Goal: Task Accomplishment & Management: Complete application form

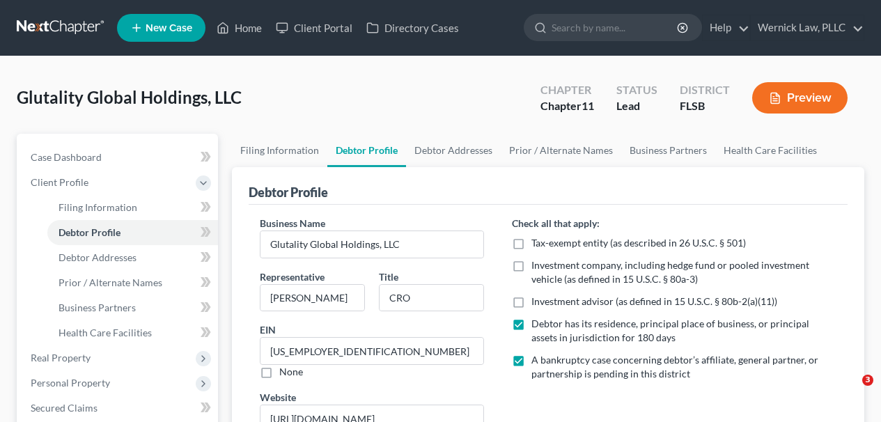
click at [77, 20] on link at bounding box center [61, 27] width 89 height 25
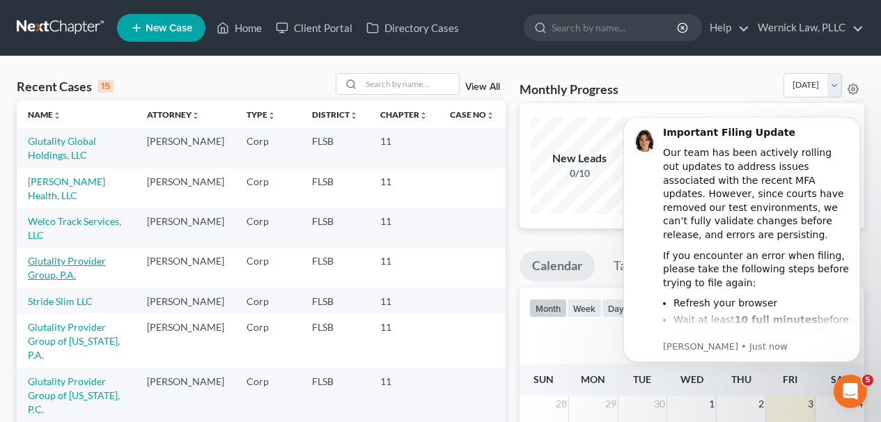
click at [75, 264] on link "Glutality Provider Group, P.A." at bounding box center [67, 268] width 78 height 26
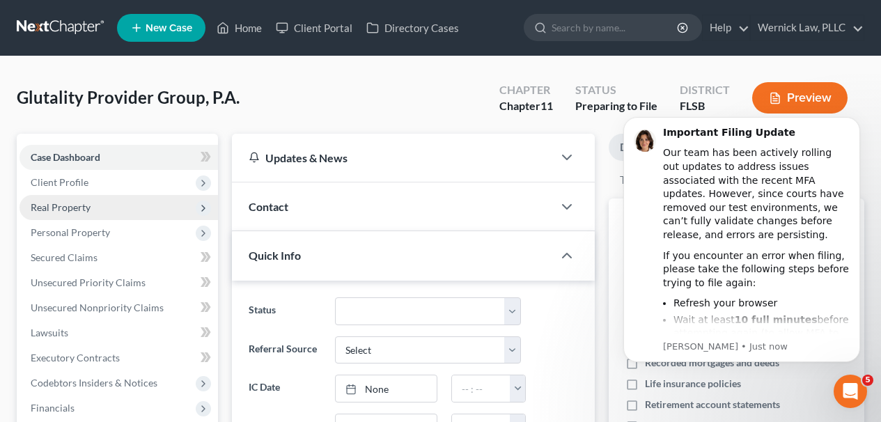
click at [162, 195] on span "Real Property" at bounding box center [119, 207] width 199 height 25
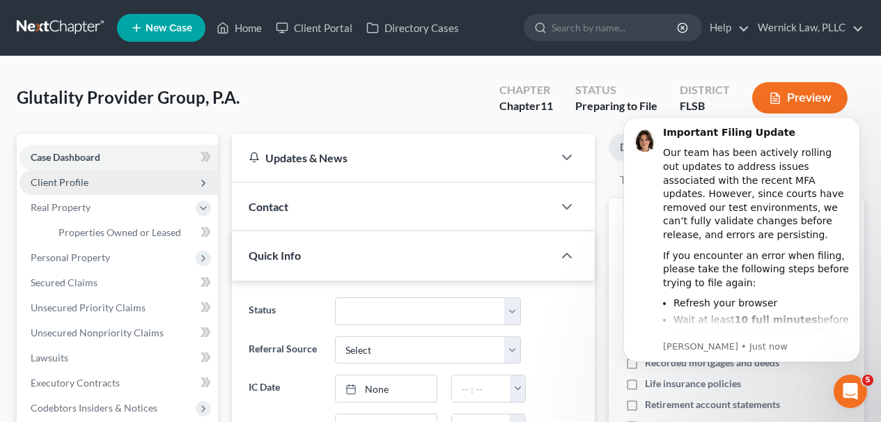
click at [158, 189] on span "Client Profile" at bounding box center [119, 182] width 199 height 25
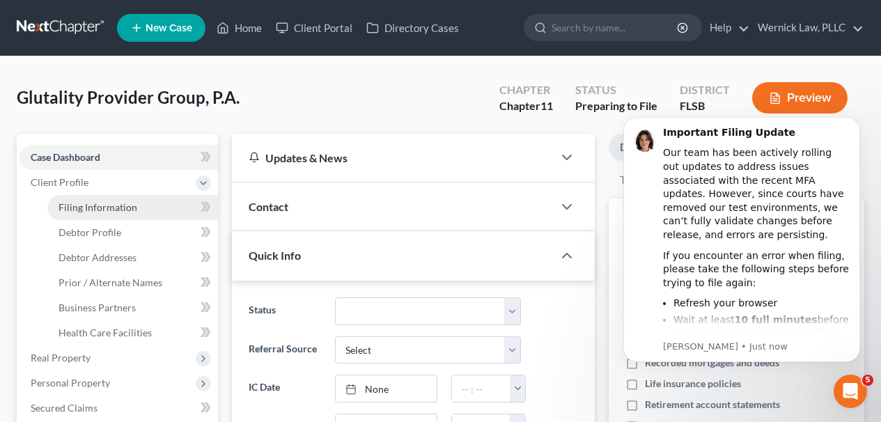
click at [167, 198] on link "Filing Information" at bounding box center [132, 207] width 171 height 25
select select "2"
select select "1"
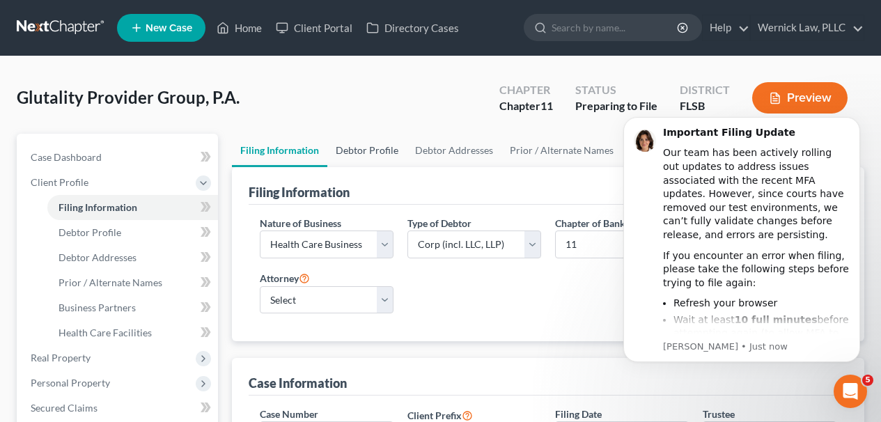
click at [372, 150] on link "Debtor Profile" at bounding box center [366, 150] width 79 height 33
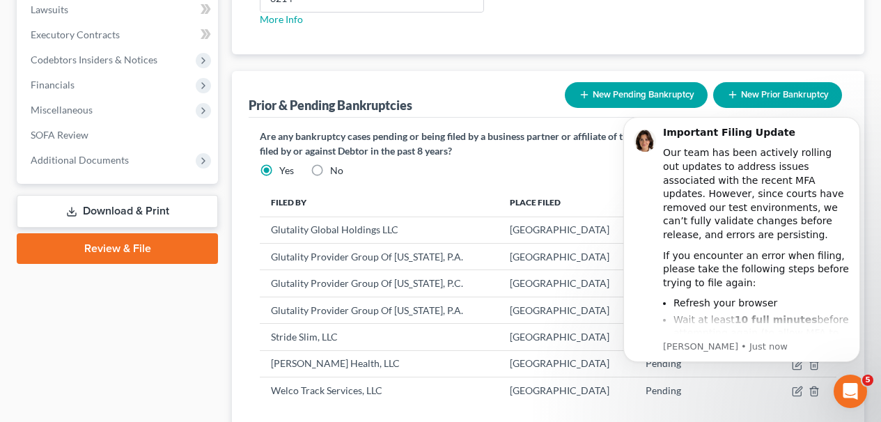
scroll to position [580, 0]
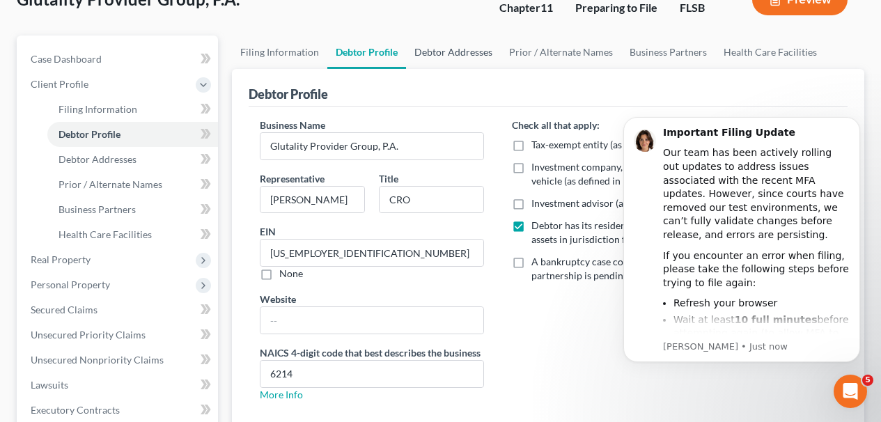
click at [412, 46] on link "Debtor Addresses" at bounding box center [453, 52] width 95 height 33
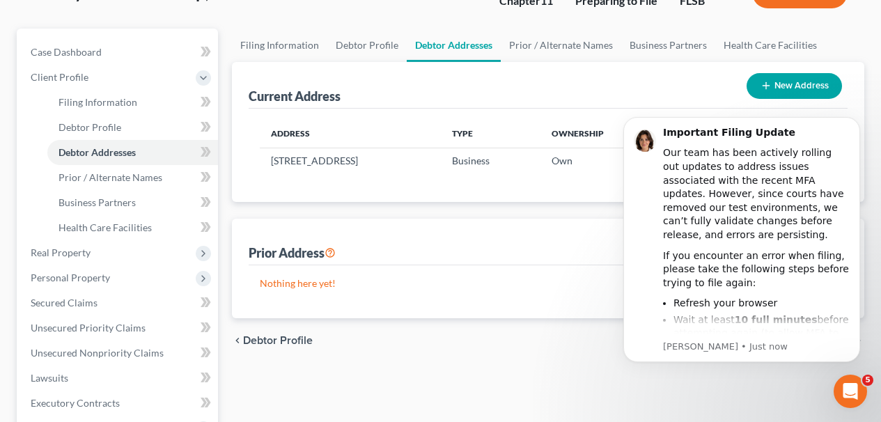
click at [293, 62] on div "Current Address New Address" at bounding box center [548, 85] width 599 height 47
click at [293, 54] on link "Filing Information" at bounding box center [279, 45] width 95 height 33
select select "2"
select select "1"
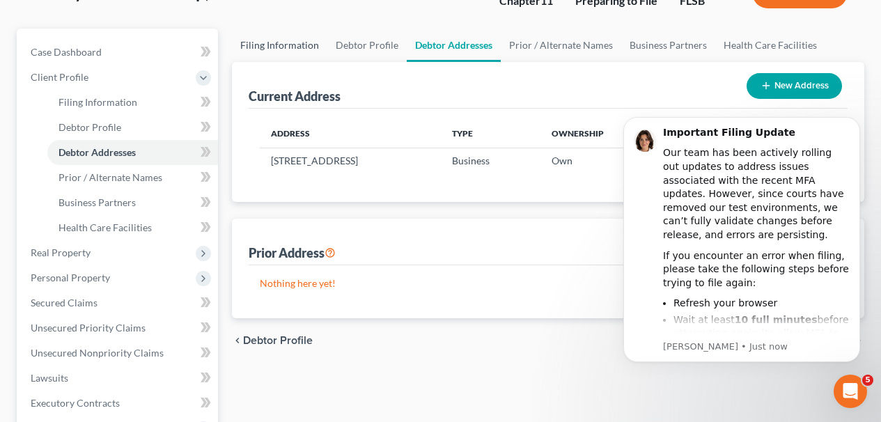
select select "17"
select select "0"
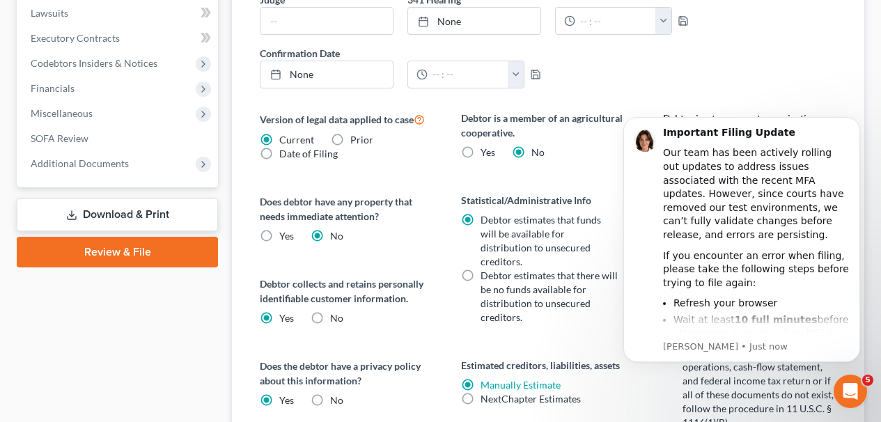
scroll to position [885, 0]
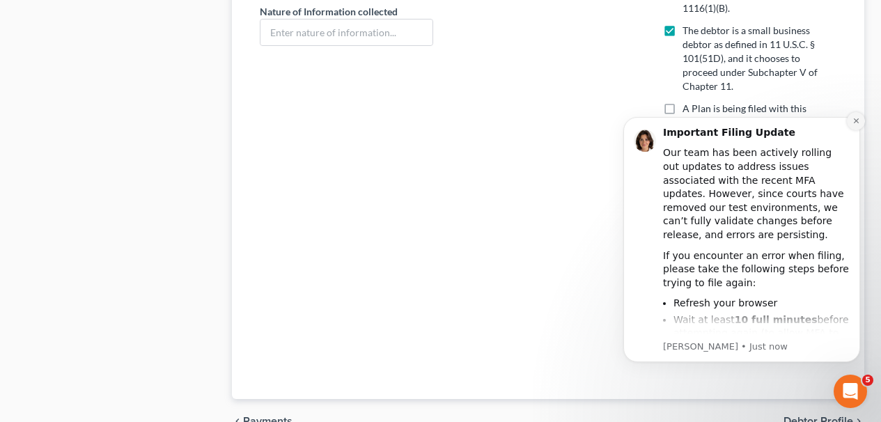
click at [852, 116] on button "Dismiss notification" at bounding box center [856, 121] width 18 height 18
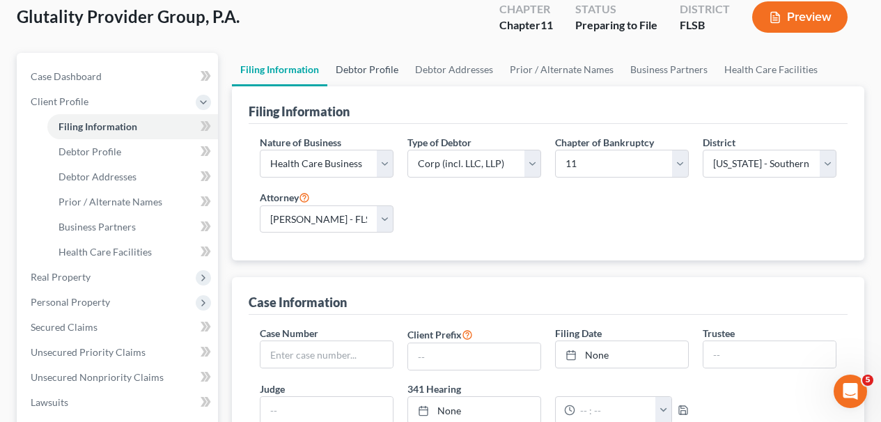
click at [344, 59] on link "Debtor Profile" at bounding box center [366, 69] width 79 height 33
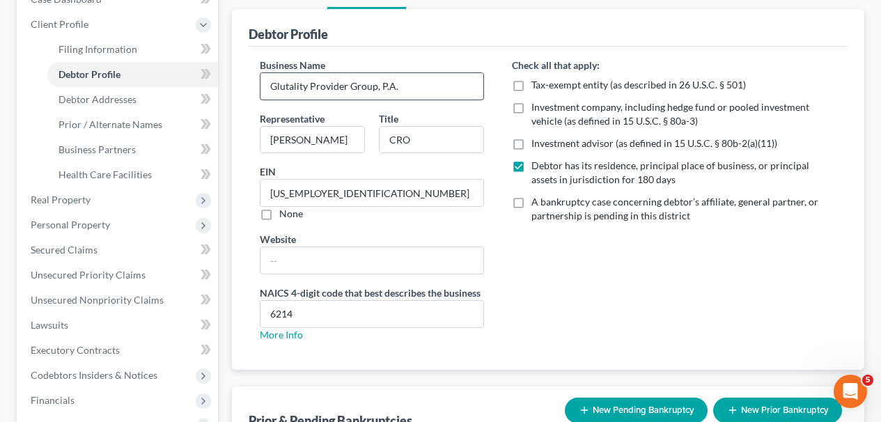
scroll to position [176, 0]
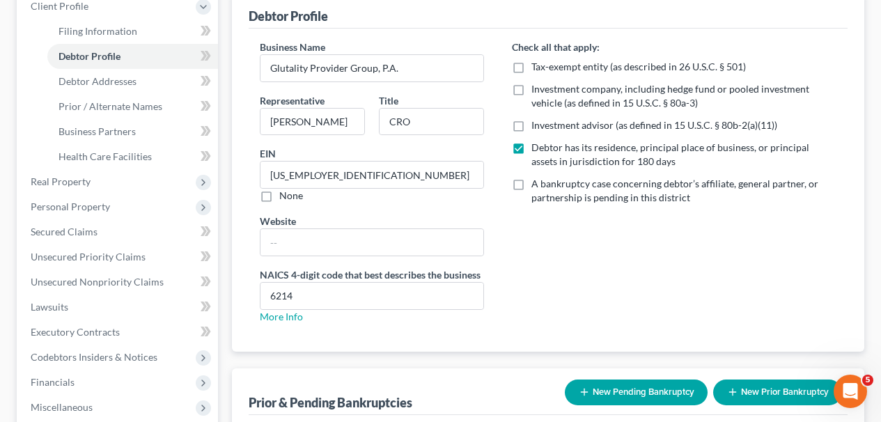
click at [531, 183] on label "A bankruptcy case concerning debtor’s affiliate, general partner, or partnershi…" at bounding box center [683, 191] width 305 height 28
click at [537, 183] on input "A bankruptcy case concerning debtor’s affiliate, general partner, or partnershi…" at bounding box center [541, 181] width 9 height 9
checkbox input "true"
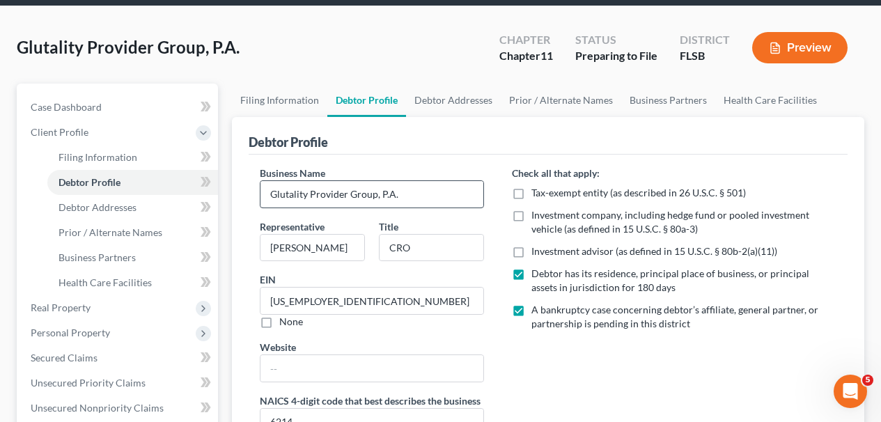
scroll to position [0, 0]
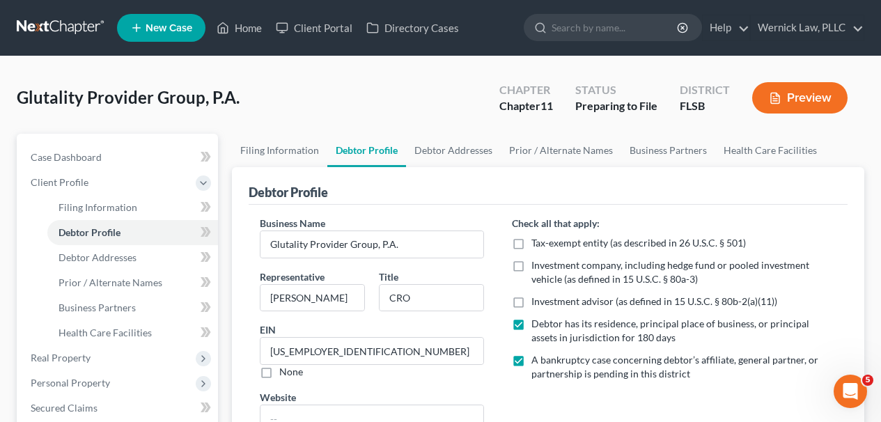
click at [50, 29] on link at bounding box center [61, 27] width 89 height 25
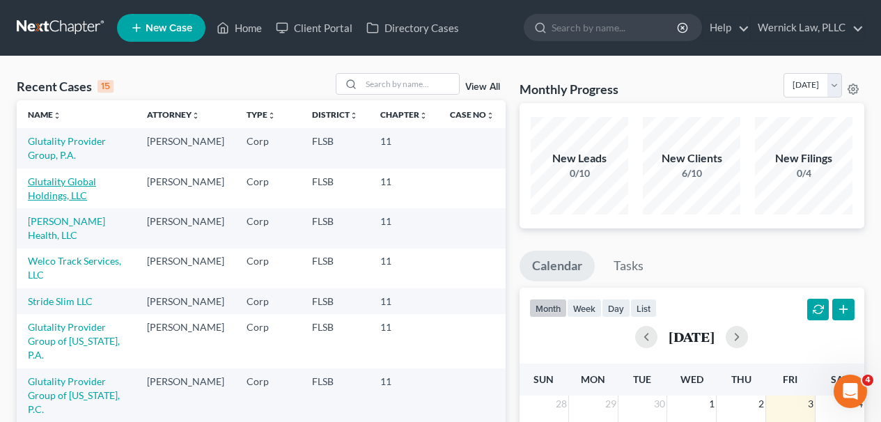
click at [70, 180] on link "Glutality Global Holdings, LLC" at bounding box center [62, 189] width 68 height 26
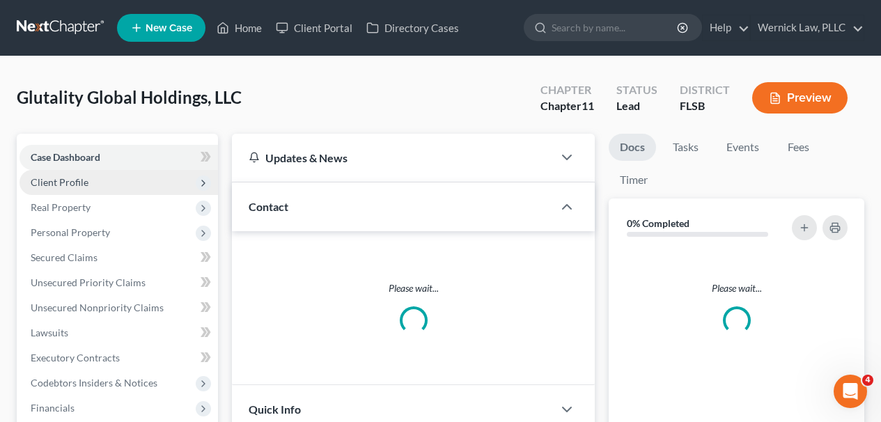
click at [116, 176] on span "Client Profile" at bounding box center [119, 182] width 199 height 25
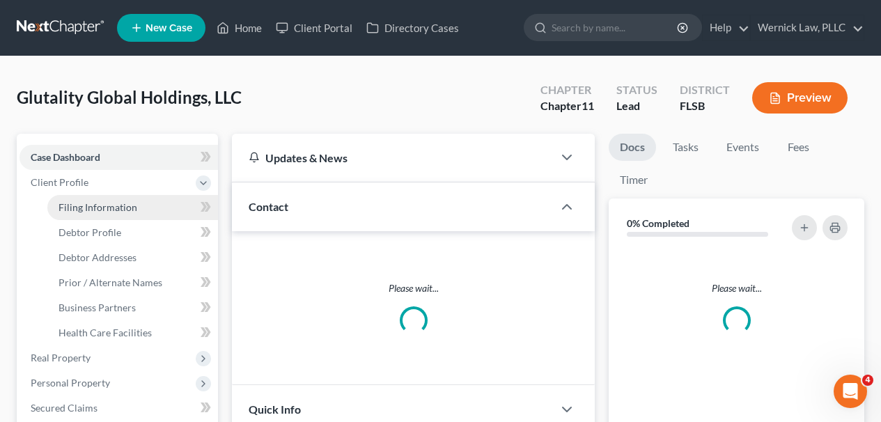
click at [166, 200] on link "Filing Information" at bounding box center [132, 207] width 171 height 25
select select "2"
select select "1"
select select "17"
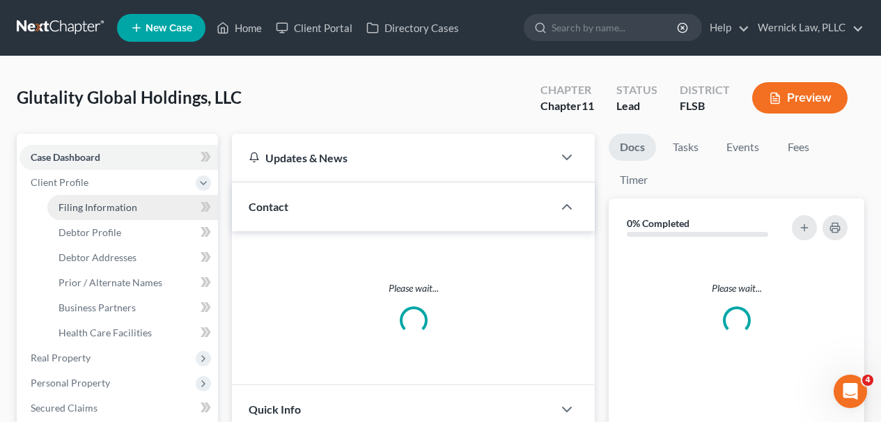
select select "0"
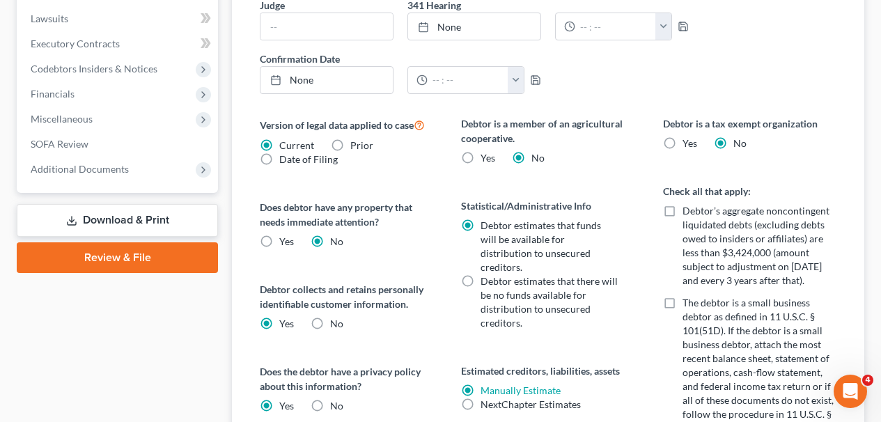
scroll to position [637, 0]
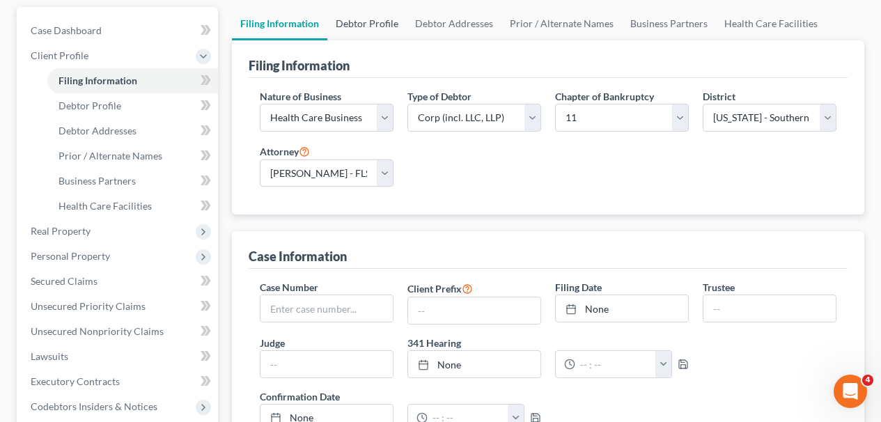
click at [382, 36] on link "Debtor Profile" at bounding box center [366, 23] width 79 height 33
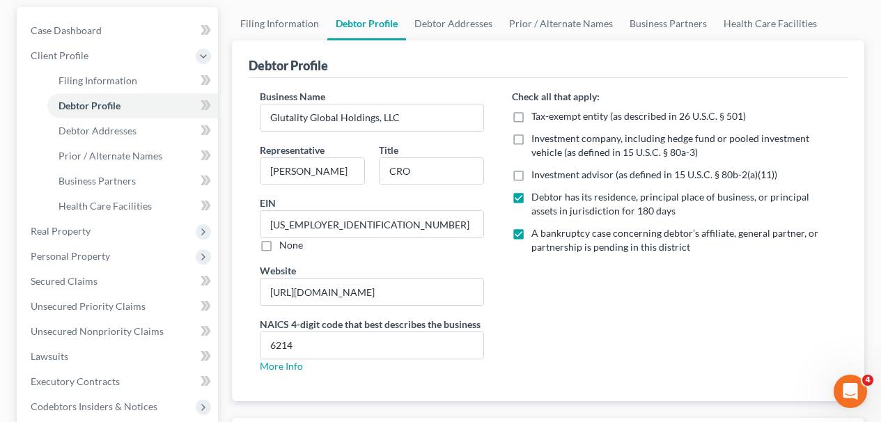
scroll to position [2, 0]
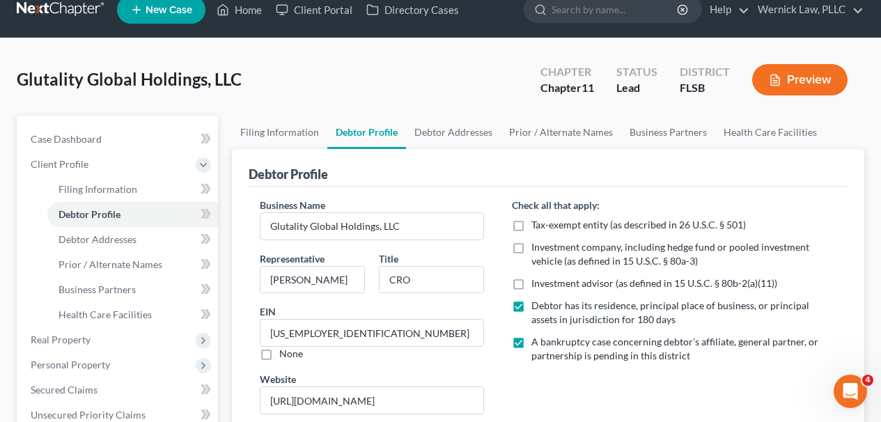
radio input "true"
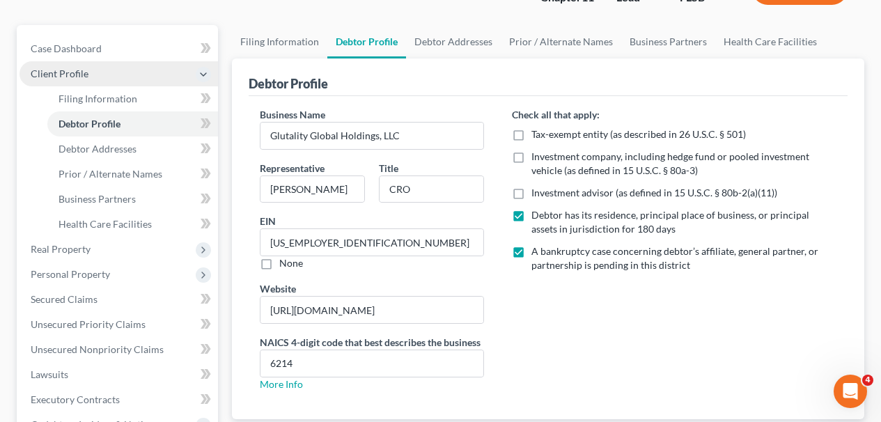
scroll to position [0, 0]
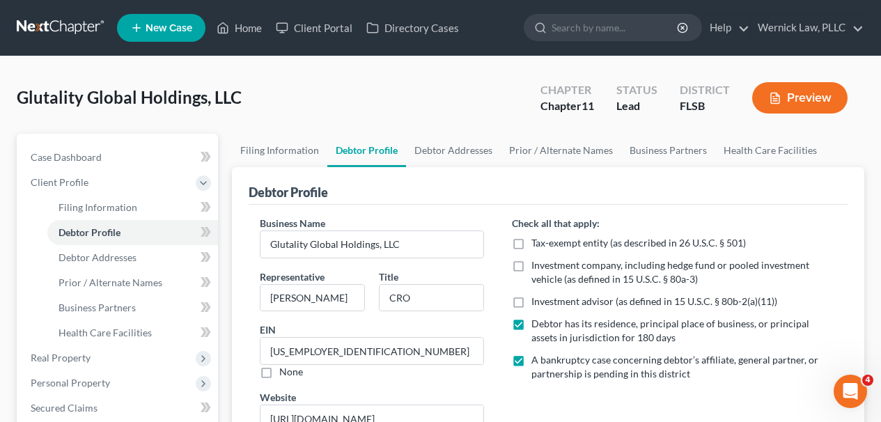
click at [54, 40] on link at bounding box center [61, 27] width 89 height 25
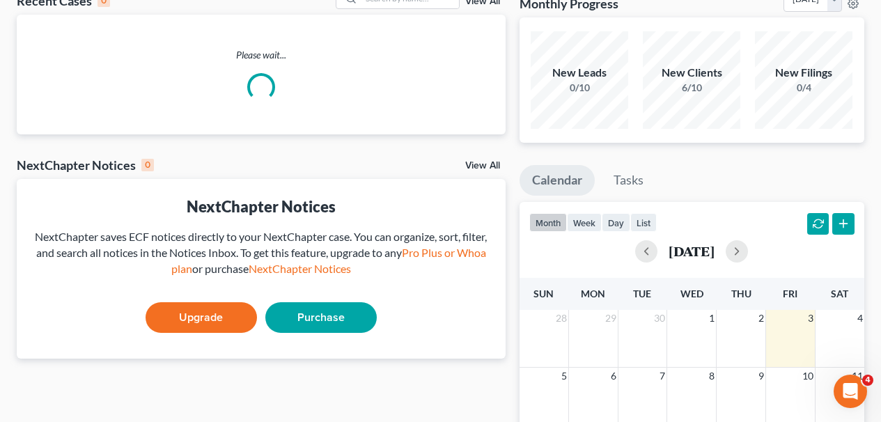
scroll to position [91, 0]
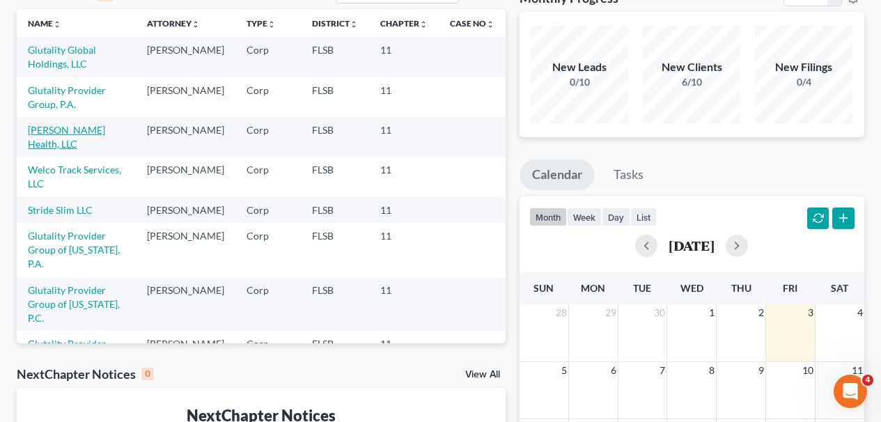
click at [91, 133] on link "[PERSON_NAME] Health, LLC" at bounding box center [66, 137] width 77 height 26
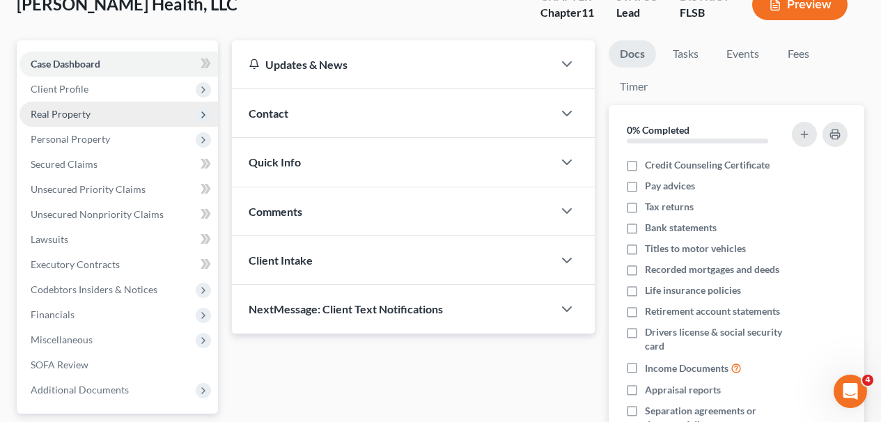
scroll to position [70, 0]
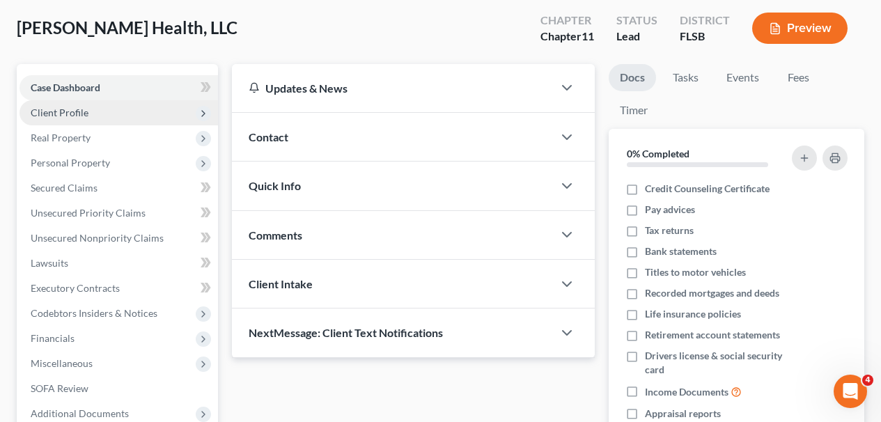
click at [173, 116] on span "Client Profile" at bounding box center [119, 112] width 199 height 25
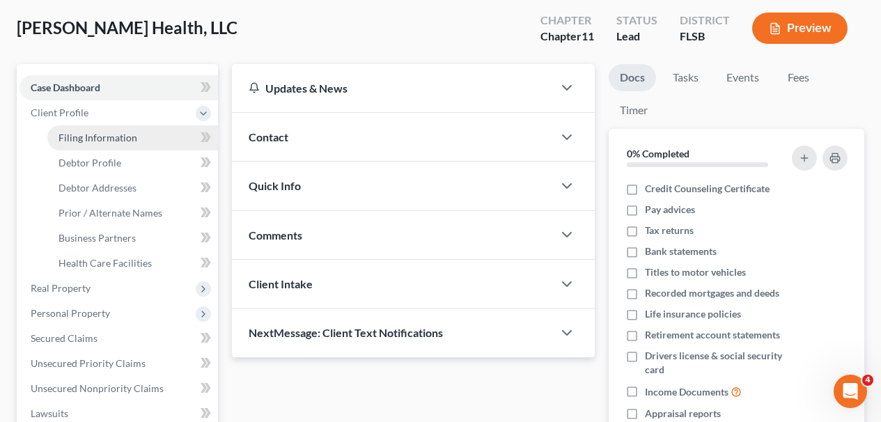
click at [180, 139] on link "Filing Information" at bounding box center [132, 137] width 171 height 25
select select "2"
select select "1"
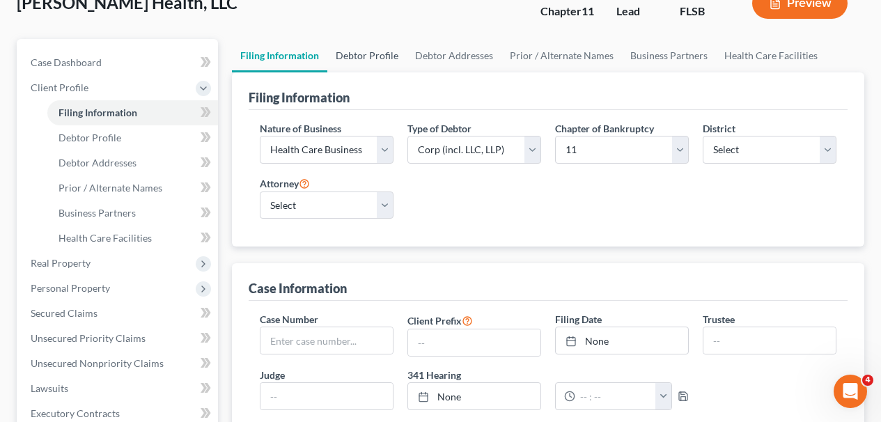
click at [384, 52] on link "Debtor Profile" at bounding box center [366, 55] width 79 height 33
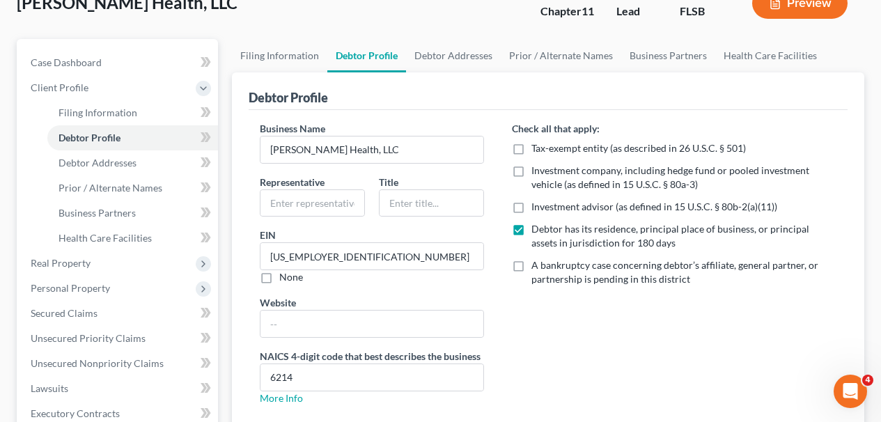
radio input "true"
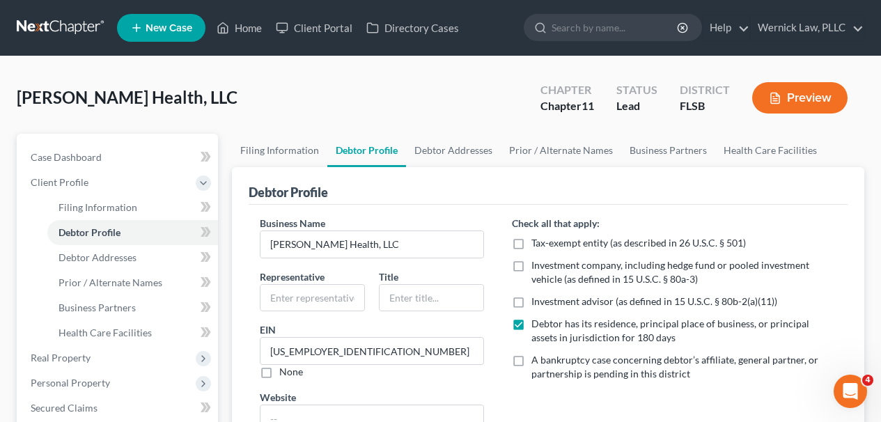
click at [531, 359] on label "A bankruptcy case concerning debtor’s affiliate, general partner, or partnershi…" at bounding box center [683, 367] width 305 height 28
click at [537, 359] on input "A bankruptcy case concerning debtor’s affiliate, general partner, or partnershi…" at bounding box center [541, 357] width 9 height 9
checkbox input "true"
click at [41, 18] on link at bounding box center [61, 27] width 89 height 25
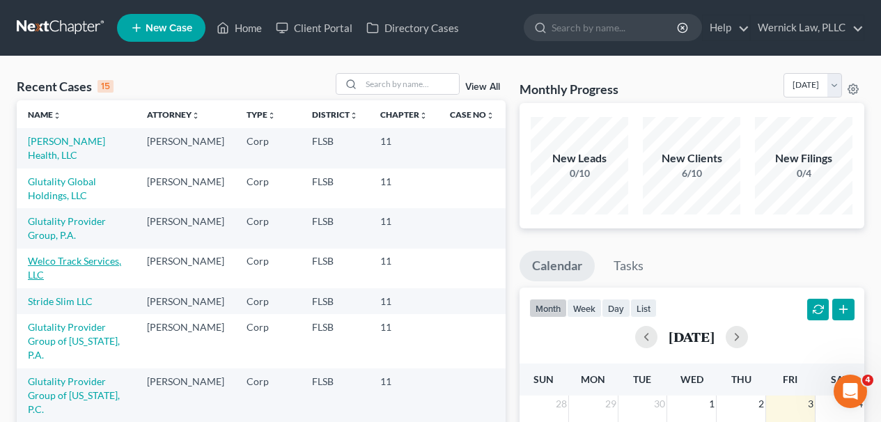
click at [78, 265] on link "Welco Track Services, LLC" at bounding box center [74, 268] width 93 height 26
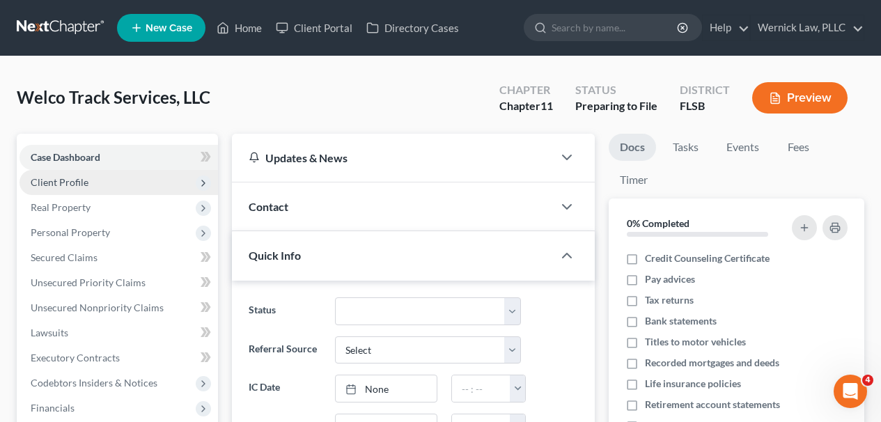
click at [116, 178] on span "Client Profile" at bounding box center [119, 182] width 199 height 25
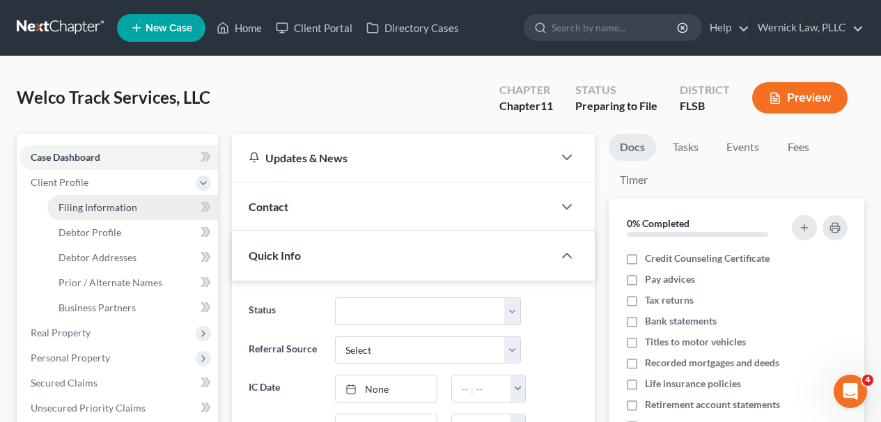
click at [136, 200] on link "Filing Information" at bounding box center [132, 207] width 171 height 25
select select "1"
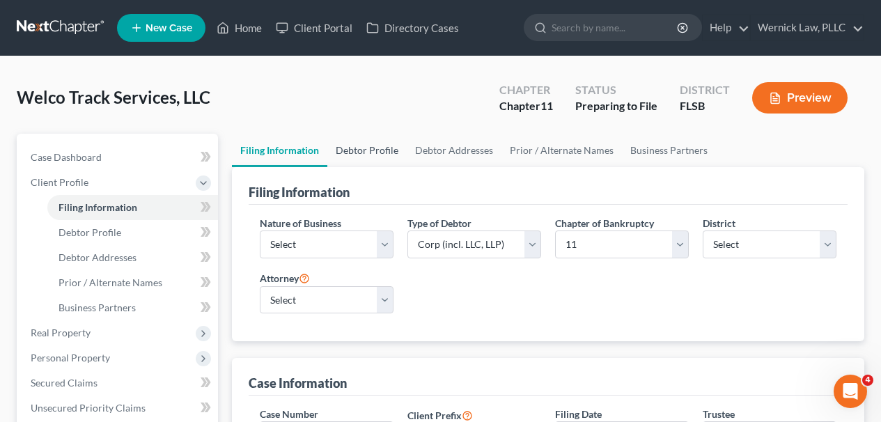
click at [353, 150] on link "Debtor Profile" at bounding box center [366, 150] width 79 height 33
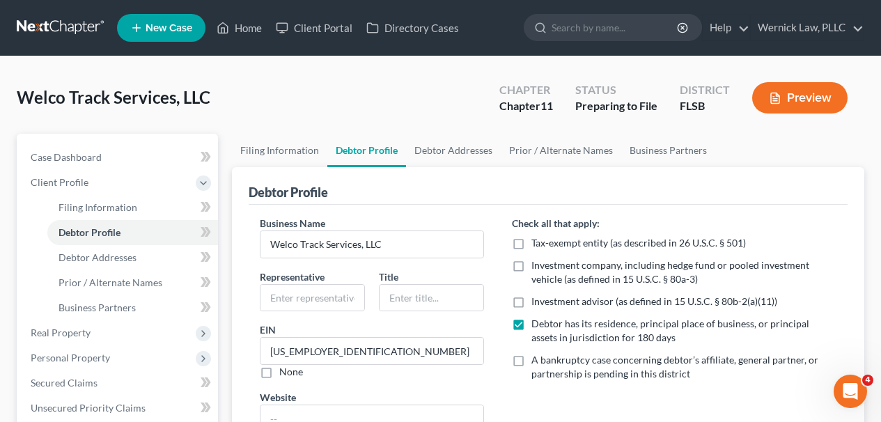
radio input "true"
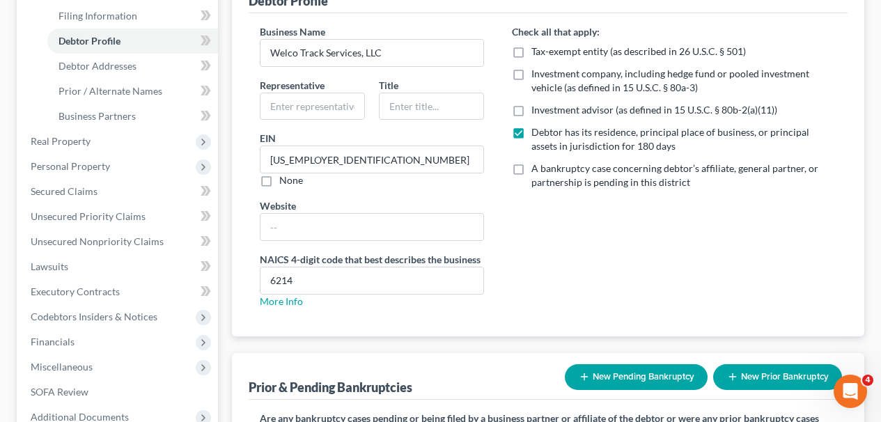
scroll to position [194, 0]
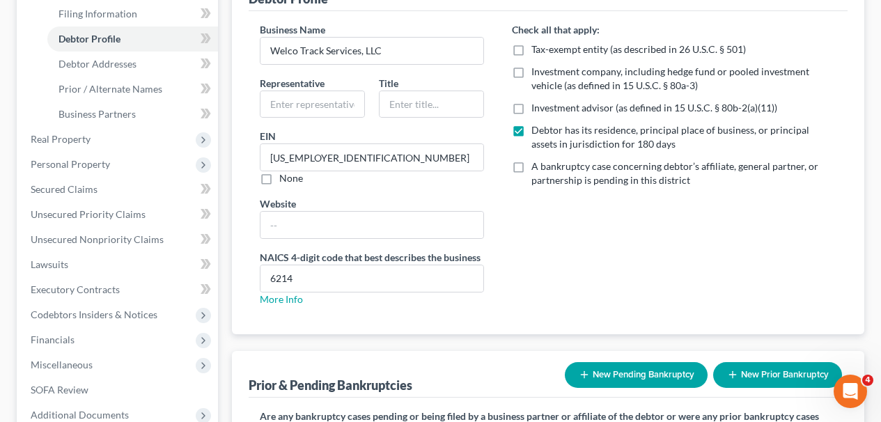
click at [531, 172] on label "A bankruptcy case concerning debtor’s affiliate, general partner, or partnershi…" at bounding box center [683, 174] width 305 height 28
click at [537, 169] on input "A bankruptcy case concerning debtor’s affiliate, general partner, or partnershi…" at bounding box center [541, 164] width 9 height 9
checkbox input "true"
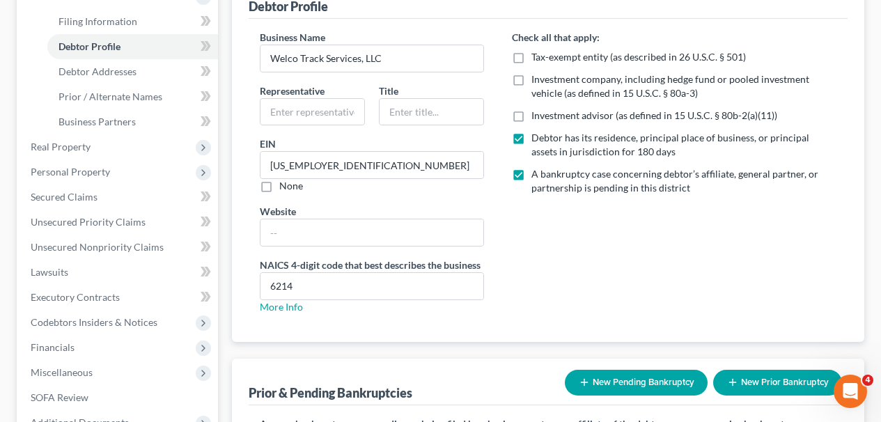
scroll to position [0, 0]
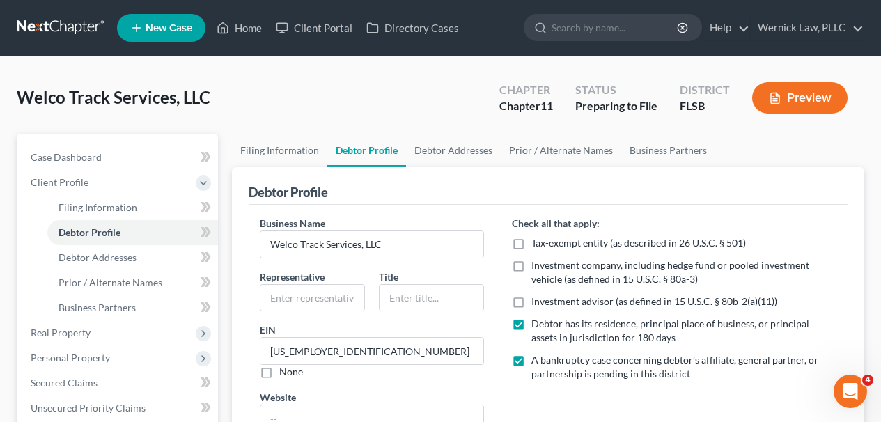
click at [50, 24] on link at bounding box center [61, 27] width 89 height 25
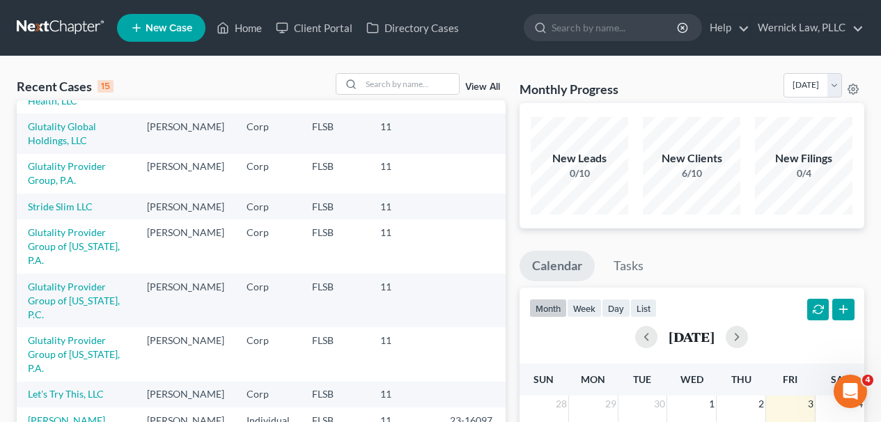
scroll to position [105, 0]
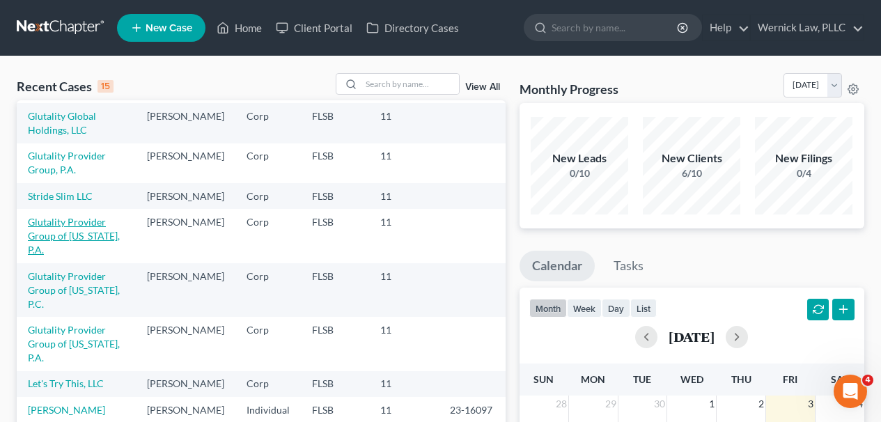
click at [86, 251] on link "Glutality Provider Group of [US_STATE], P.A." at bounding box center [74, 236] width 92 height 40
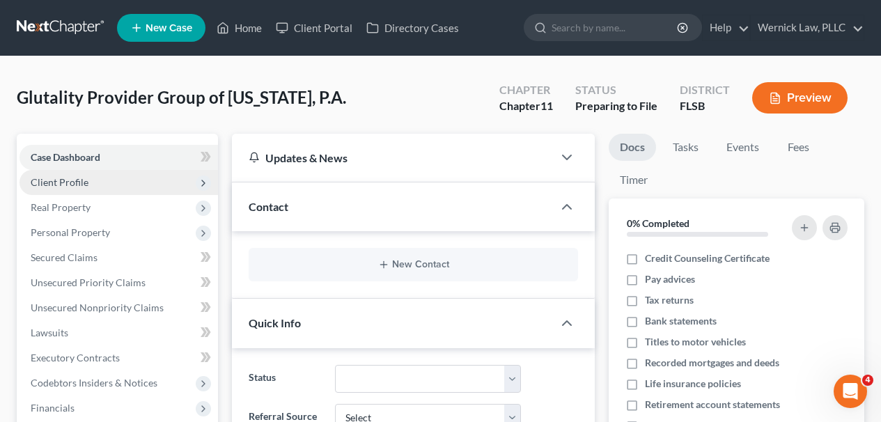
click at [113, 185] on span "Client Profile" at bounding box center [119, 182] width 199 height 25
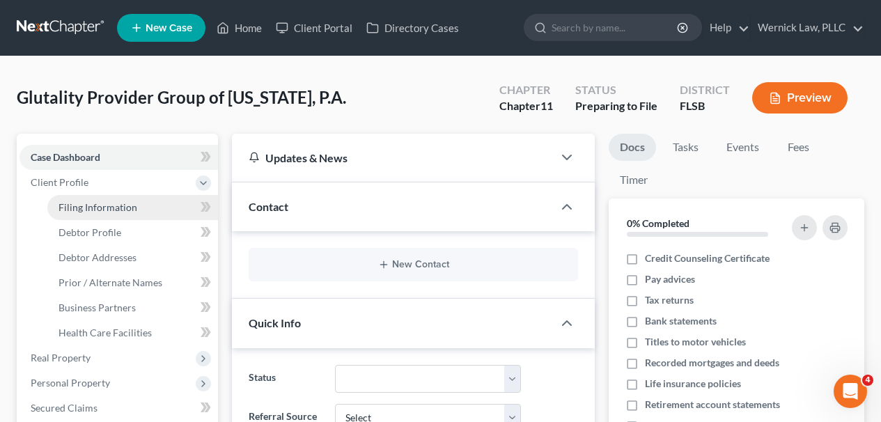
click at [167, 205] on link "Filing Information" at bounding box center [132, 207] width 171 height 25
select select "2"
select select "1"
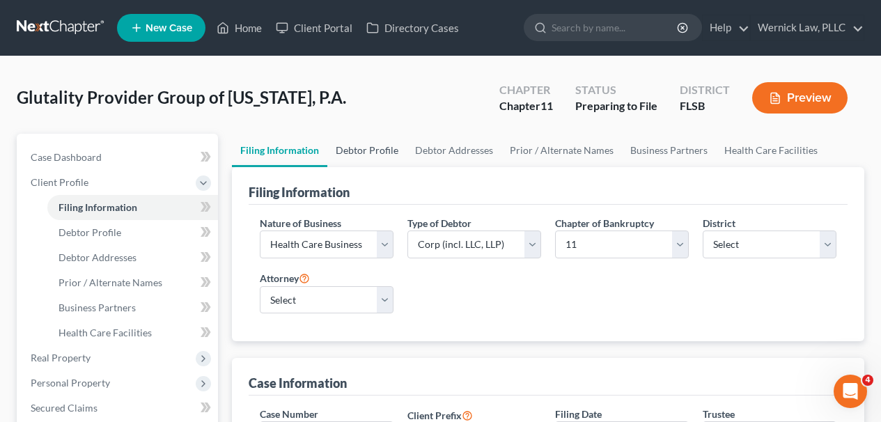
click at [365, 145] on link "Debtor Profile" at bounding box center [366, 150] width 79 height 33
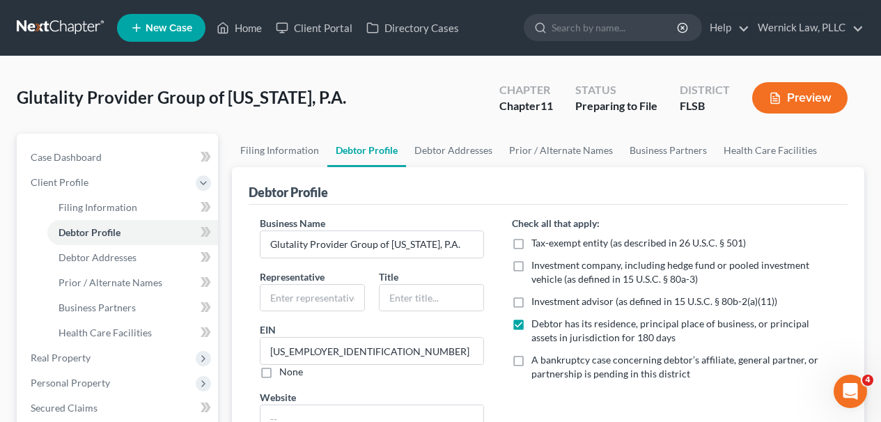
click at [531, 360] on label "A bankruptcy case concerning debtor’s affiliate, general partner, or partnershi…" at bounding box center [683, 367] width 305 height 28
click at [537, 360] on input "A bankruptcy case concerning debtor’s affiliate, general partner, or partnershi…" at bounding box center [541, 357] width 9 height 9
checkbox input "true"
click at [73, 36] on link at bounding box center [61, 27] width 89 height 25
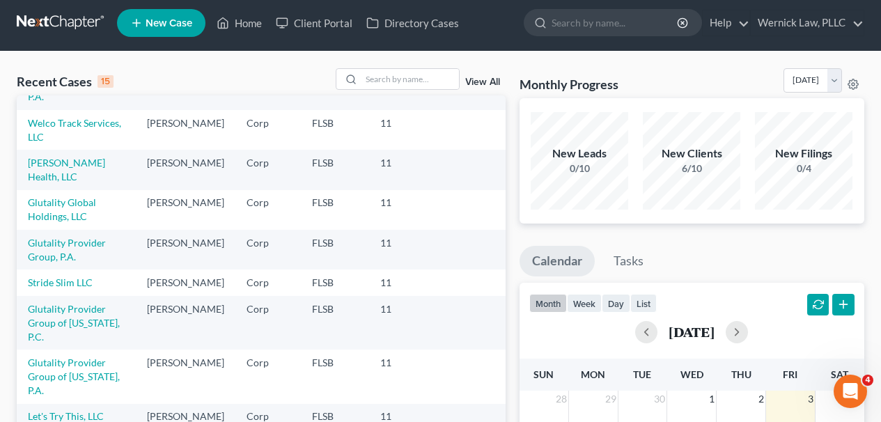
scroll to position [80, 0]
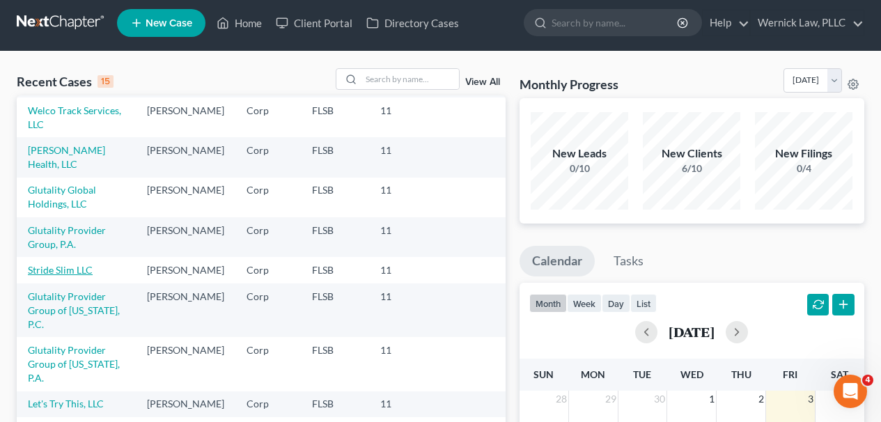
click at [86, 264] on link "Stride Slim LLC" at bounding box center [60, 270] width 65 height 12
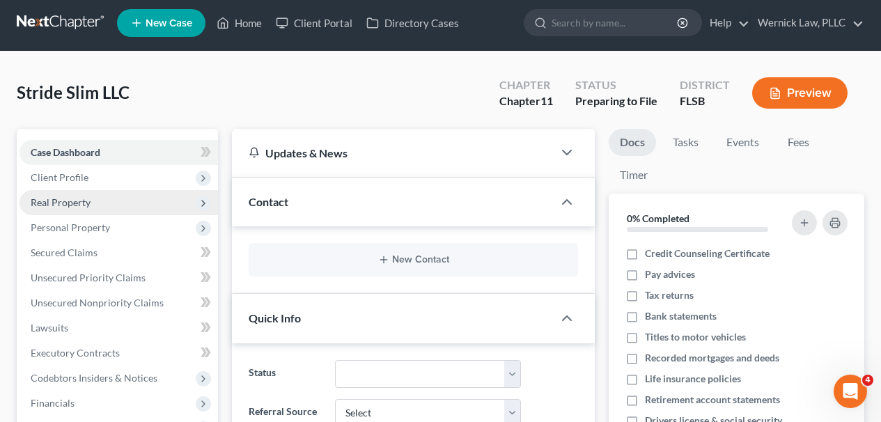
click at [77, 190] on span "Real Property" at bounding box center [119, 202] width 199 height 25
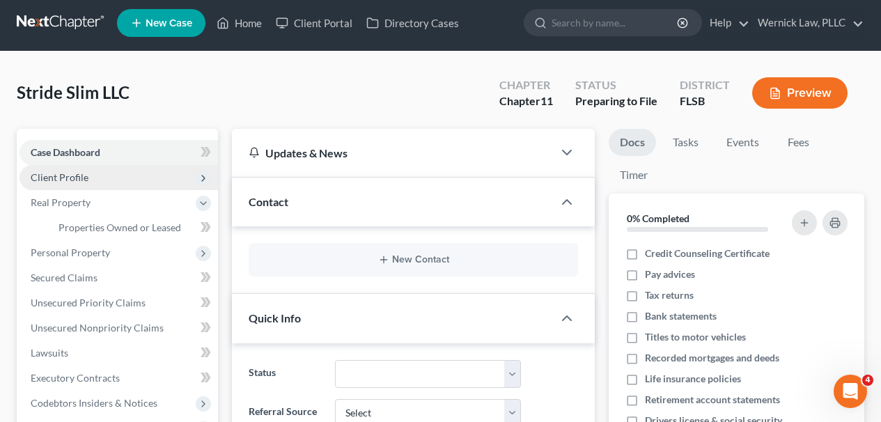
click at [79, 180] on span "Client Profile" at bounding box center [60, 177] width 58 height 12
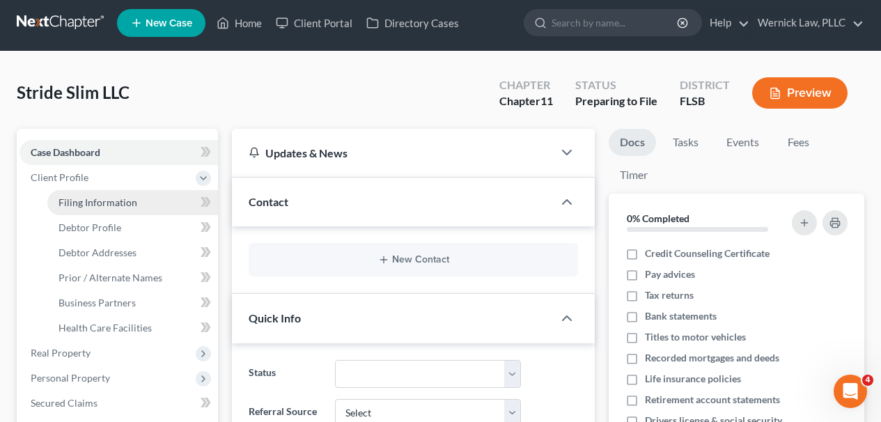
click at [150, 200] on link "Filing Information" at bounding box center [132, 202] width 171 height 25
select select "2"
select select "1"
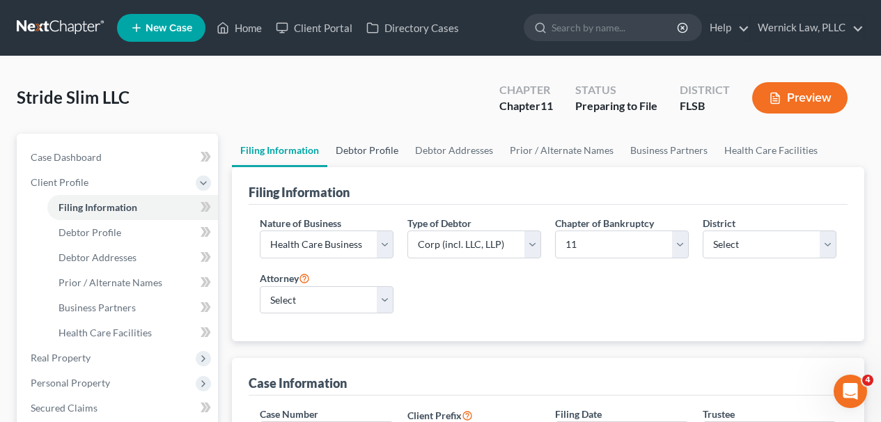
click at [347, 146] on link "Debtor Profile" at bounding box center [366, 150] width 79 height 33
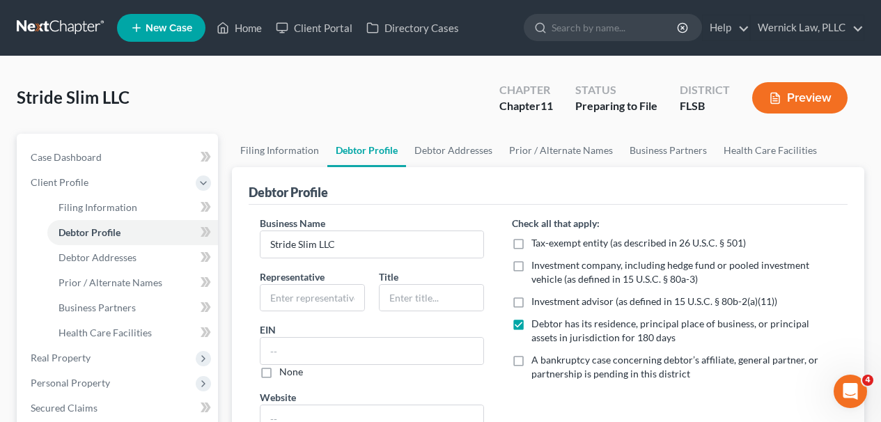
click at [531, 353] on label "A bankruptcy case concerning debtor’s affiliate, general partner, or partnershi…" at bounding box center [683, 367] width 305 height 28
click at [537, 353] on input "A bankruptcy case concerning debtor’s affiliate, general partner, or partnershi…" at bounding box center [541, 357] width 9 height 9
checkbox input "true"
click at [46, 33] on link at bounding box center [61, 27] width 89 height 25
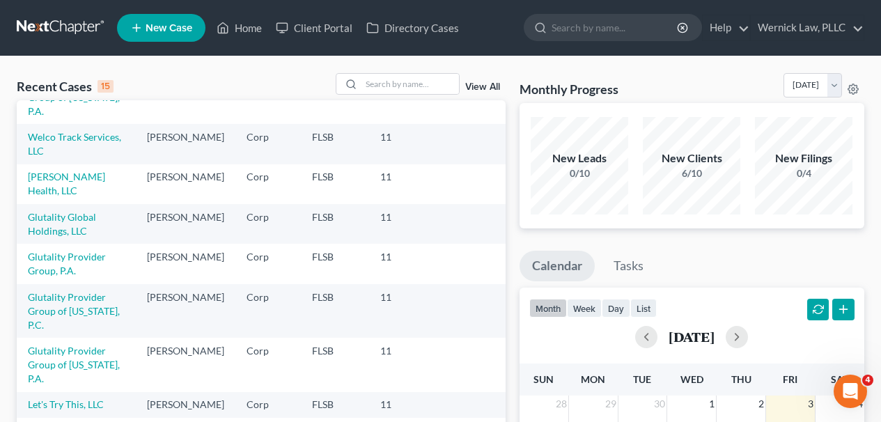
scroll to position [124, 0]
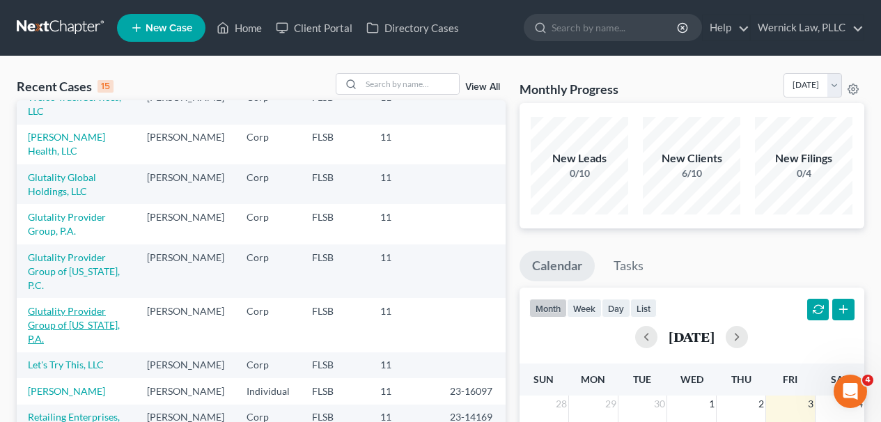
click at [104, 326] on link "Glutality Provider Group of [US_STATE], P.A." at bounding box center [74, 325] width 92 height 40
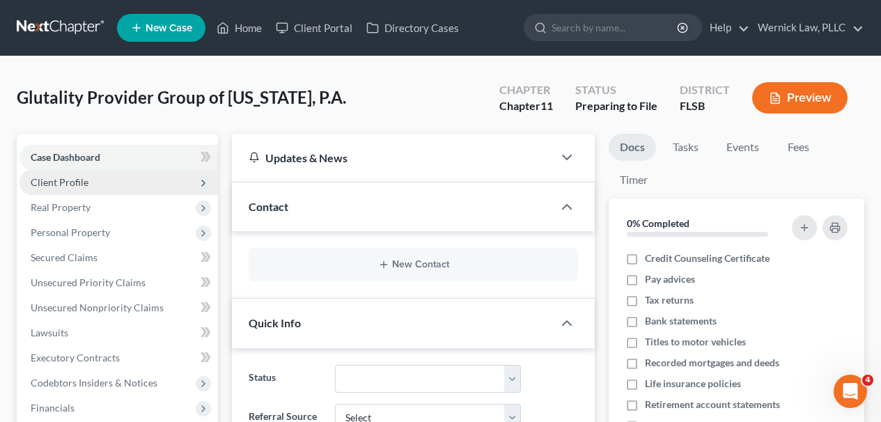
click at [148, 187] on span "Client Profile" at bounding box center [119, 182] width 199 height 25
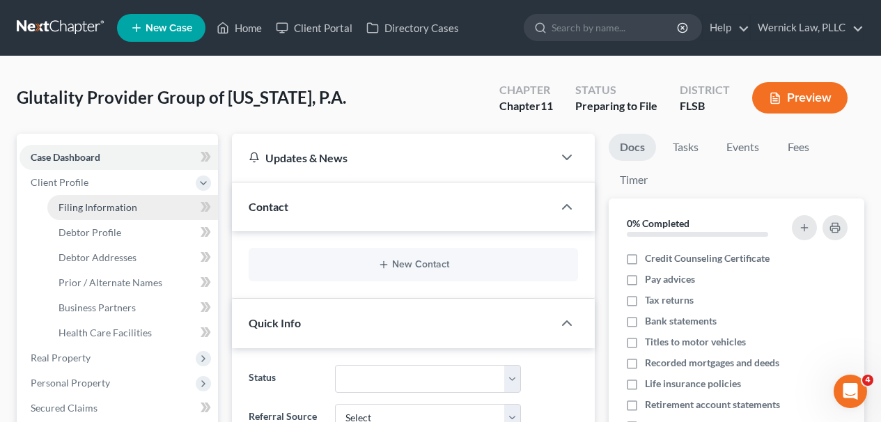
click at [152, 198] on link "Filing Information" at bounding box center [132, 207] width 171 height 25
select select "2"
select select "1"
select select "17"
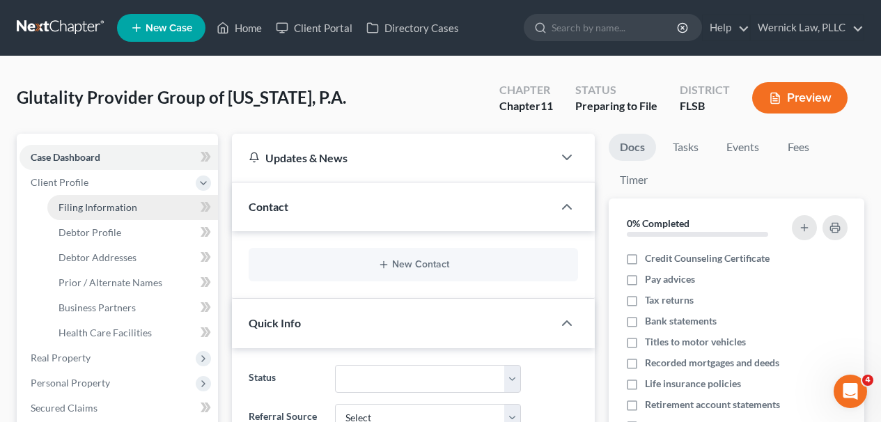
select select "0"
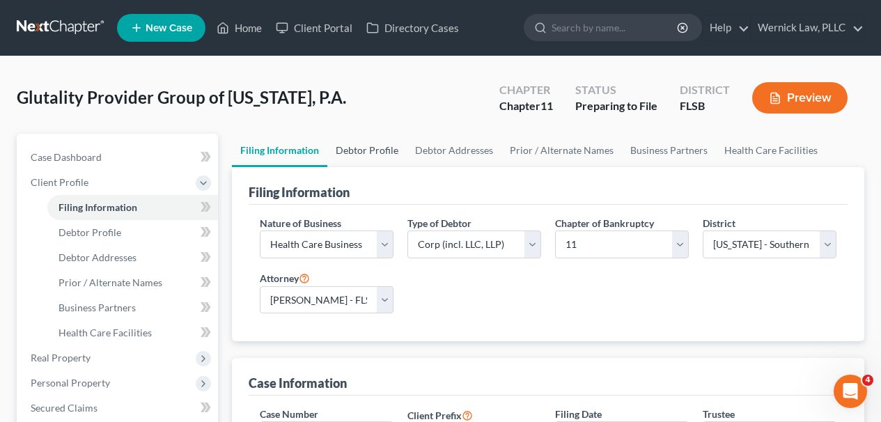
click at [353, 148] on link "Debtor Profile" at bounding box center [366, 150] width 79 height 33
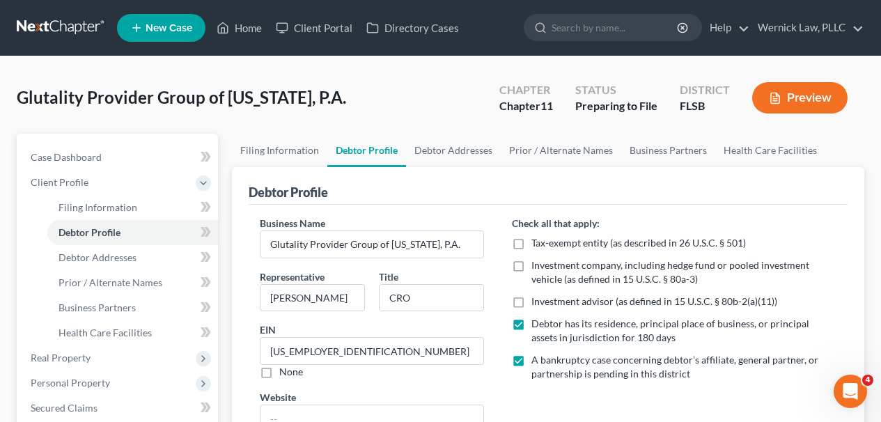
radio input "true"
click at [86, 32] on link at bounding box center [61, 27] width 89 height 25
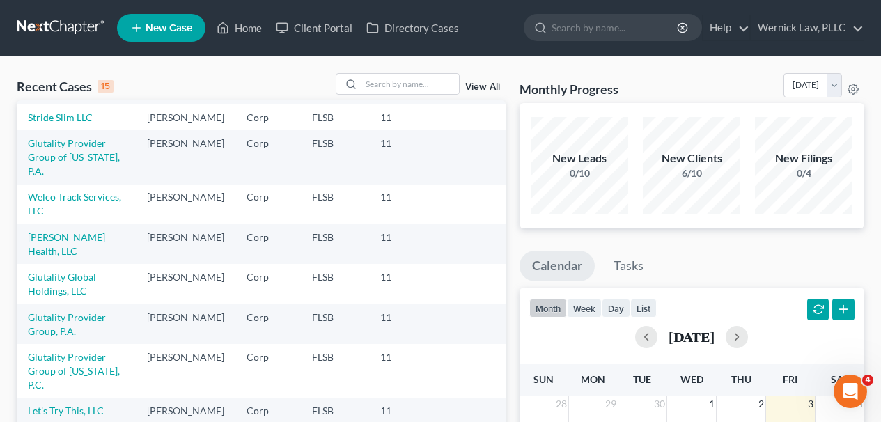
scroll to position [86, 0]
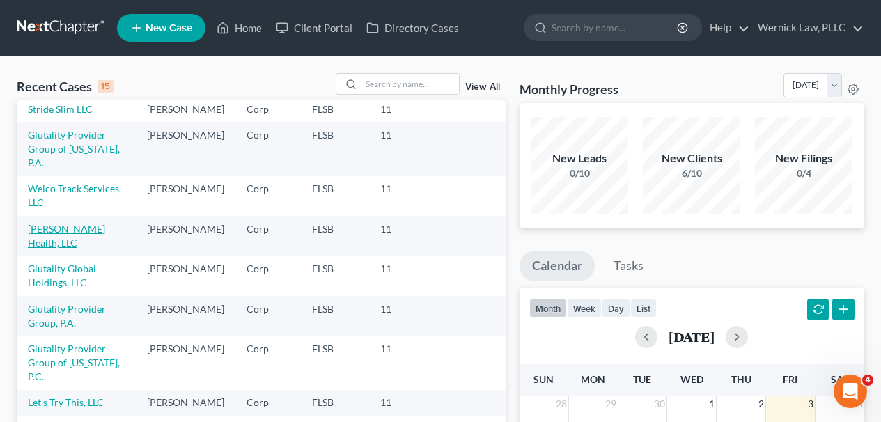
click at [66, 230] on link "[PERSON_NAME] Health, LLC" at bounding box center [66, 236] width 77 height 26
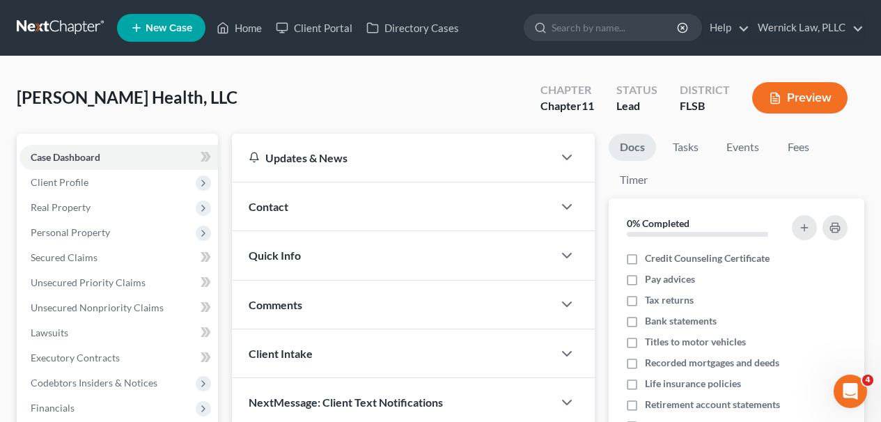
click at [49, 36] on link at bounding box center [61, 27] width 89 height 25
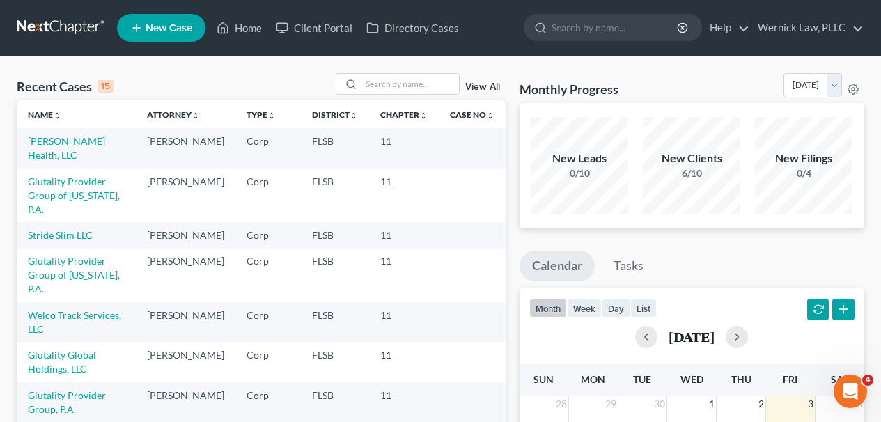
scroll to position [86, 0]
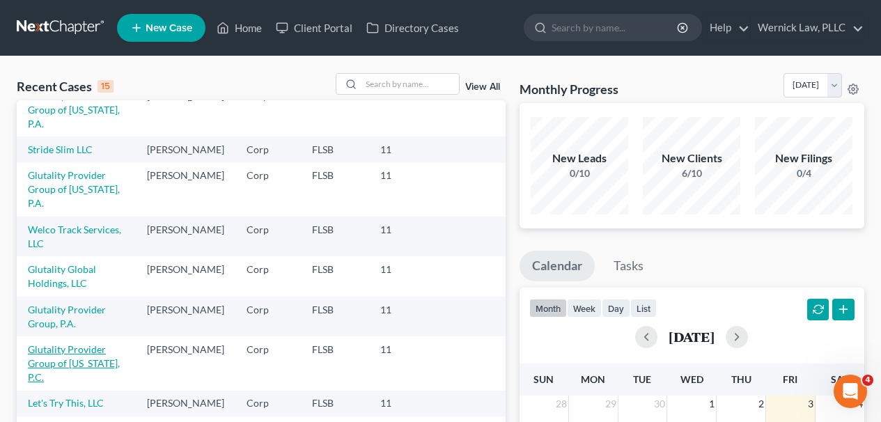
click at [103, 358] on link "Glutality Provider Group of [US_STATE], P.C." at bounding box center [74, 363] width 92 height 40
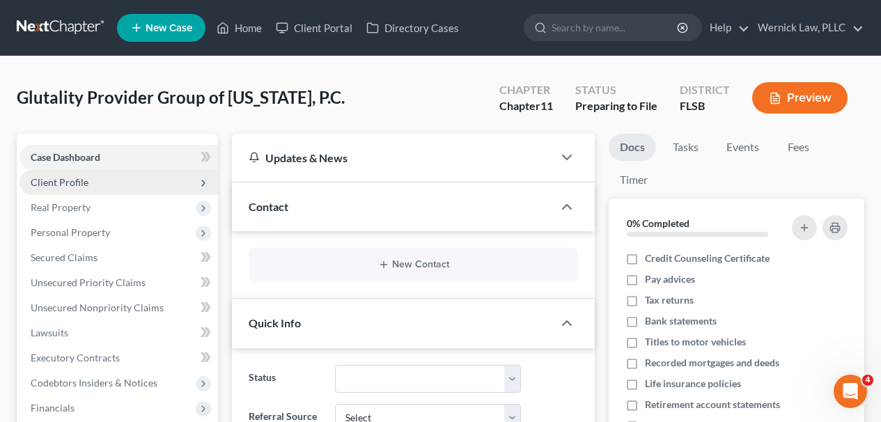
click at [76, 187] on span "Client Profile" at bounding box center [60, 182] width 58 height 12
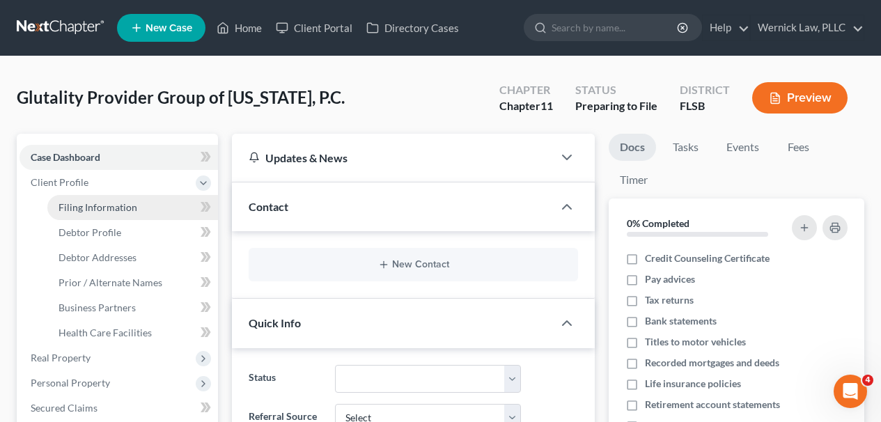
click at [149, 196] on link "Filing Information" at bounding box center [132, 207] width 171 height 25
select select "2"
select select "1"
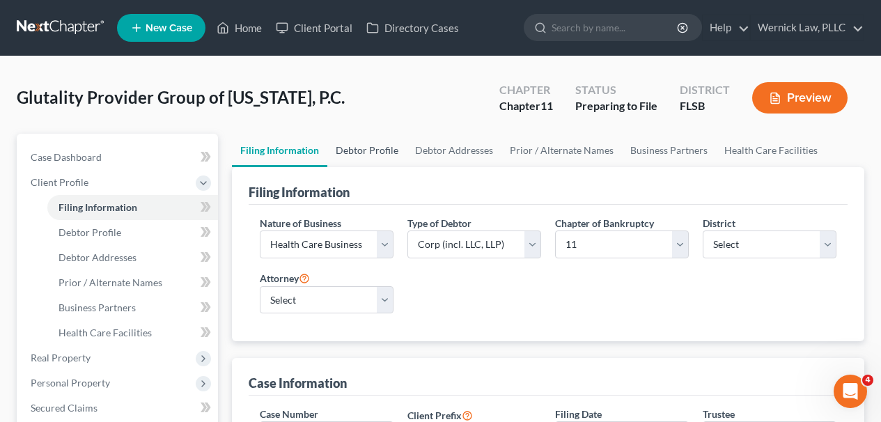
click at [334, 142] on link "Debtor Profile" at bounding box center [366, 150] width 79 height 33
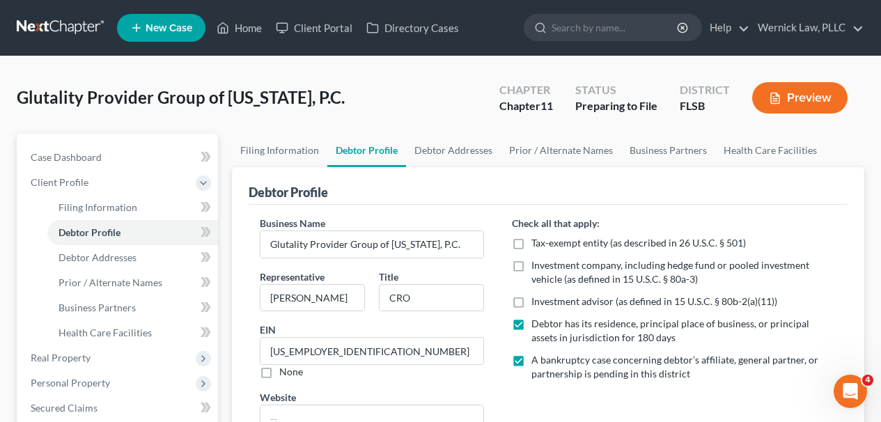
click at [65, 29] on link at bounding box center [61, 27] width 89 height 25
